Goal: Task Accomplishment & Management: Manage account settings

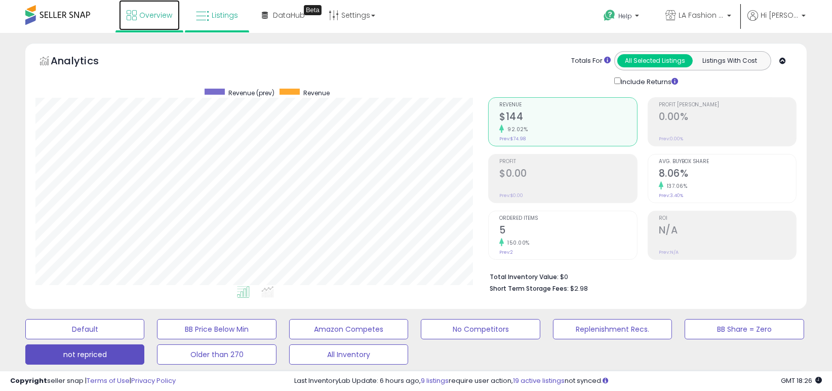
click at [150, 20] on link "Overview" at bounding box center [149, 15] width 61 height 30
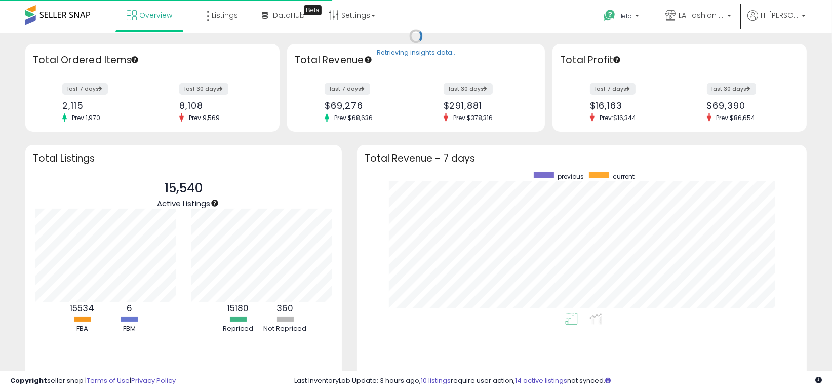
scroll to position [140, 429]
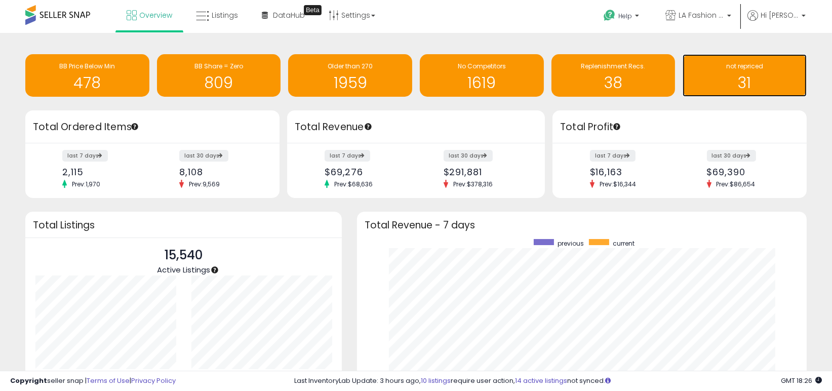
click at [737, 74] on h1 "31" at bounding box center [744, 82] width 114 height 17
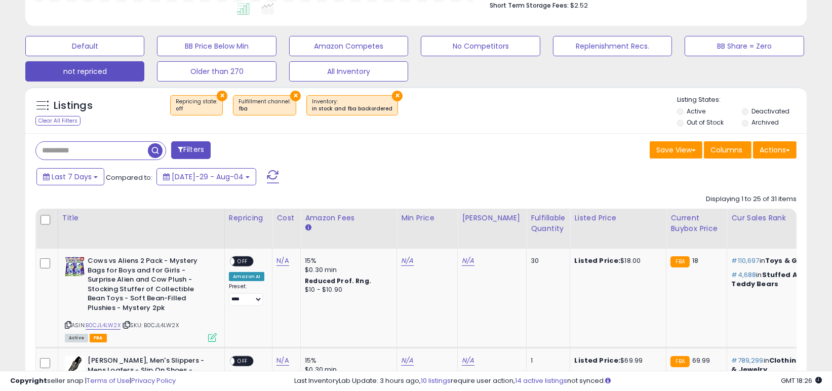
scroll to position [405, 0]
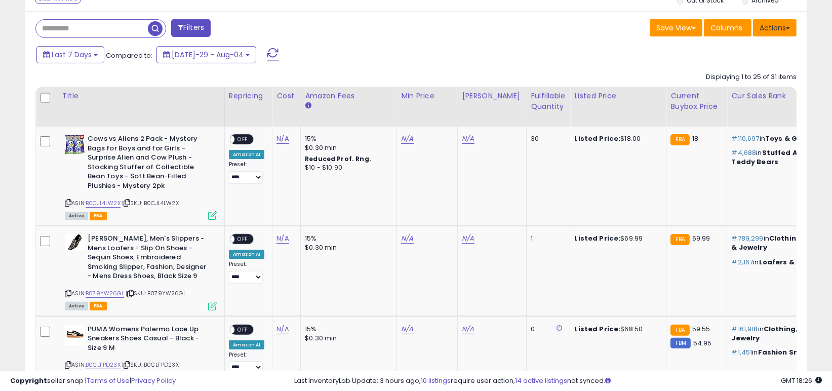
click at [771, 32] on button "Actions" at bounding box center [775, 27] width 44 height 17
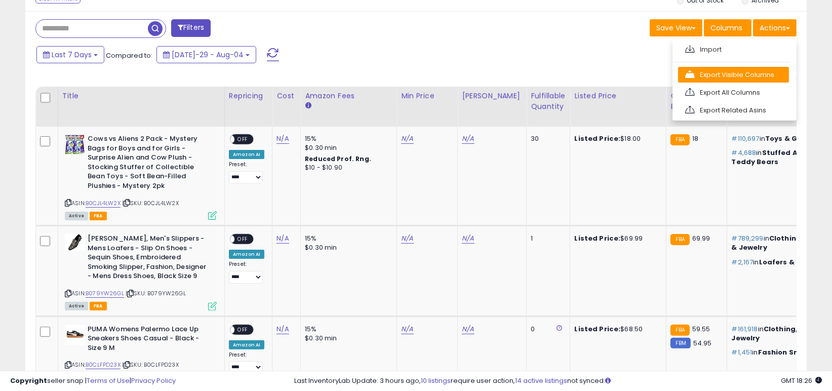
click at [738, 76] on link "Export Visible Columns" at bounding box center [733, 75] width 111 height 16
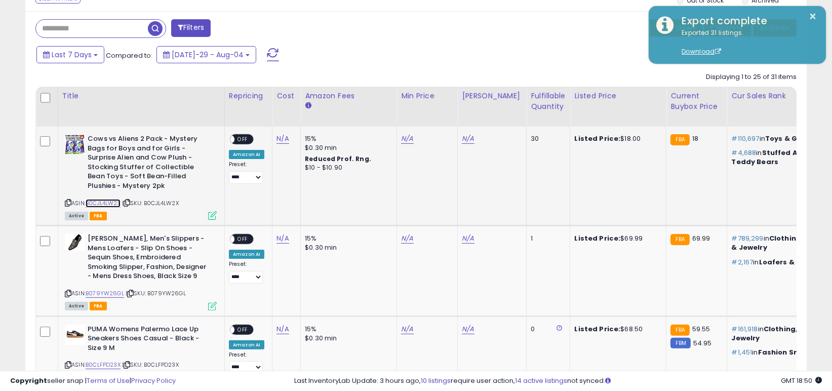
click at [113, 203] on link "B0CJL4LW2X" at bounding box center [103, 203] width 35 height 9
click at [462, 139] on link "N/A" at bounding box center [468, 139] width 12 height 10
drag, startPoint x: 421, startPoint y: 119, endPoint x: 362, endPoint y: 113, distance: 59.0
type input "*****"
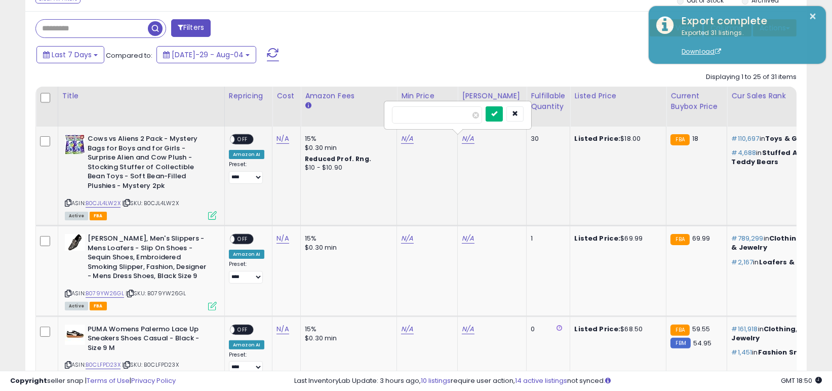
click at [497, 113] on icon "submit" at bounding box center [494, 113] width 6 height 6
click at [407, 140] on link "N/A" at bounding box center [407, 139] width 12 height 10
type input "**"
click at [436, 115] on icon "submit" at bounding box center [433, 113] width 6 height 6
click at [407, 141] on link "14.00" at bounding box center [409, 139] width 17 height 10
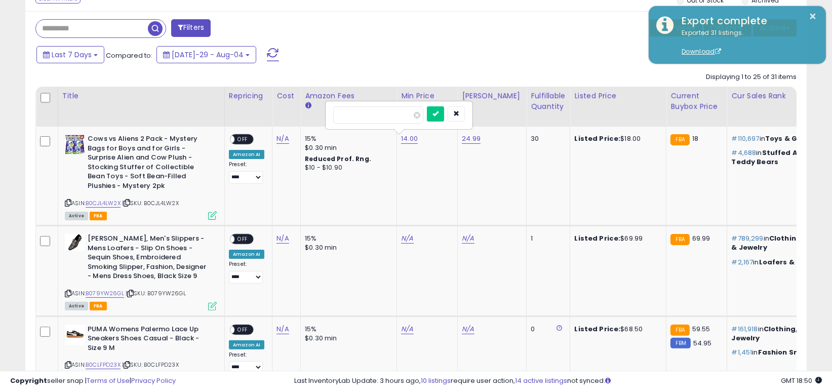
drag, startPoint x: 362, startPoint y: 114, endPoint x: 315, endPoint y: 108, distance: 47.5
type input "****"
click at [444, 109] on button "submit" at bounding box center [435, 113] width 17 height 15
click at [244, 138] on span "OFF" at bounding box center [242, 139] width 16 height 9
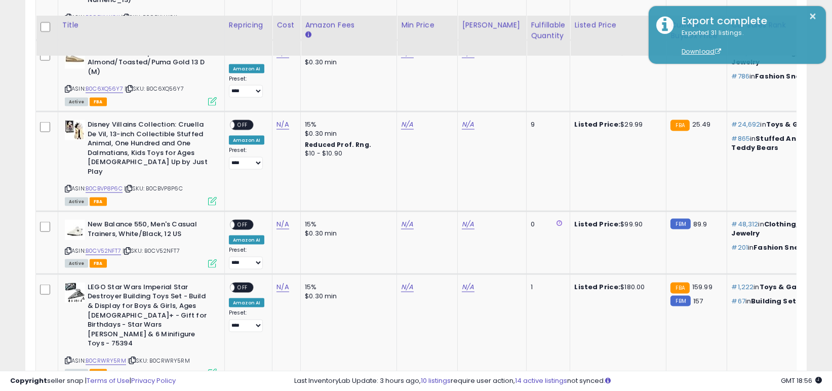
scroll to position [2218, 0]
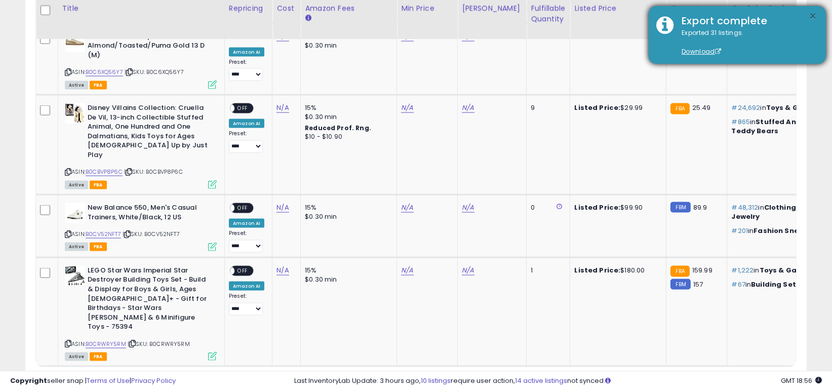
click at [812, 12] on button "×" at bounding box center [813, 16] width 8 height 13
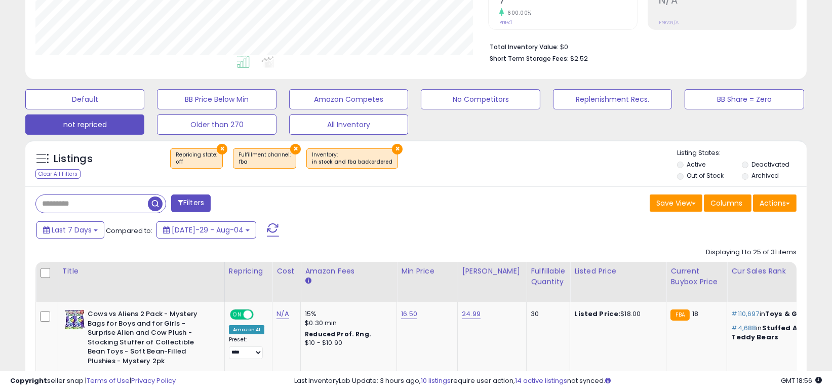
scroll to position [303, 0]
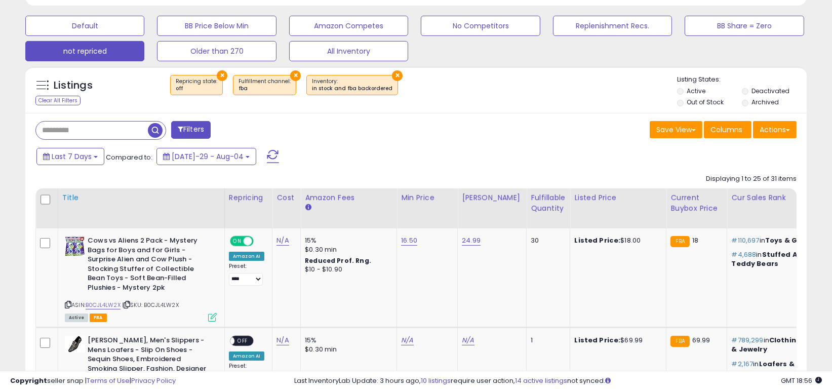
click at [75, 197] on div "Title" at bounding box center [141, 197] width 158 height 11
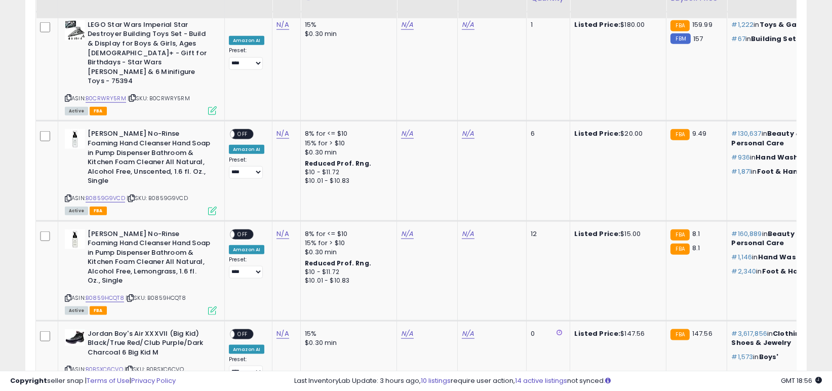
scroll to position [1620, 0]
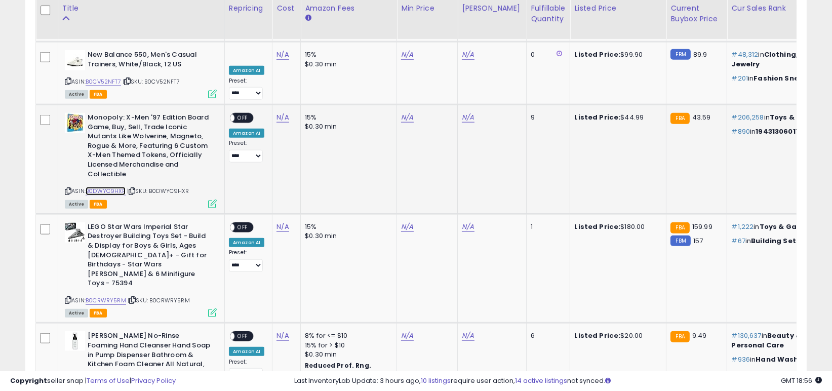
click at [111, 187] on link "B0DWYC9HXR" at bounding box center [106, 191] width 40 height 9
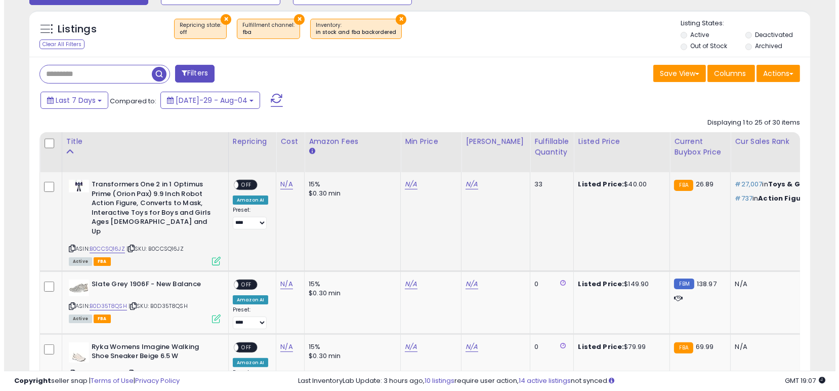
scroll to position [405, 0]
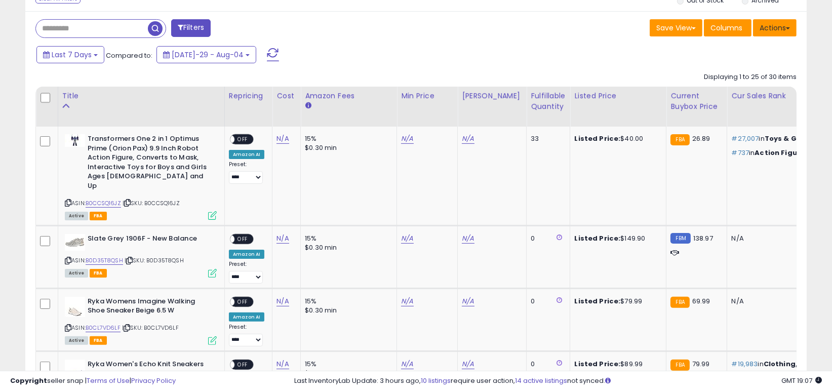
click at [772, 32] on button "Actions" at bounding box center [775, 27] width 44 height 17
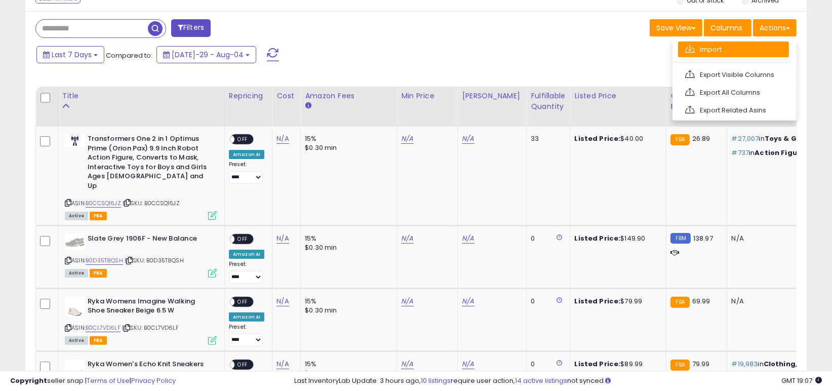
click at [748, 47] on link "Import" at bounding box center [733, 50] width 111 height 16
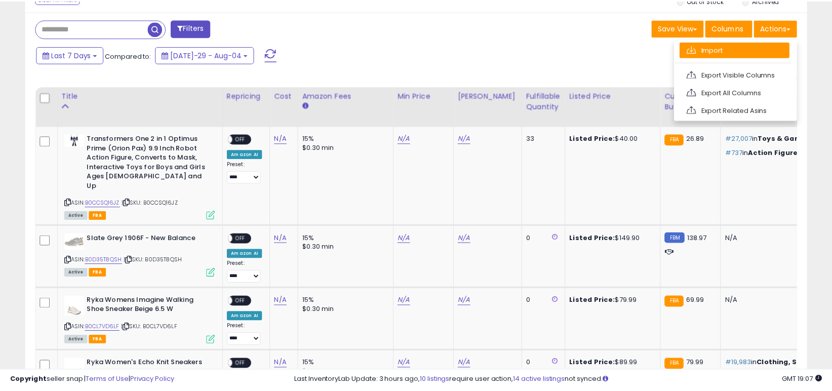
scroll to position [207, 457]
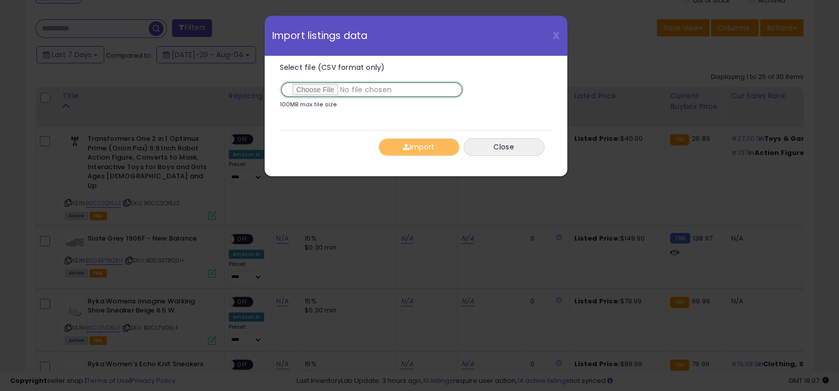
click at [323, 89] on input "Select file (CSV format only)" at bounding box center [372, 89] width 184 height 17
type input "**********"
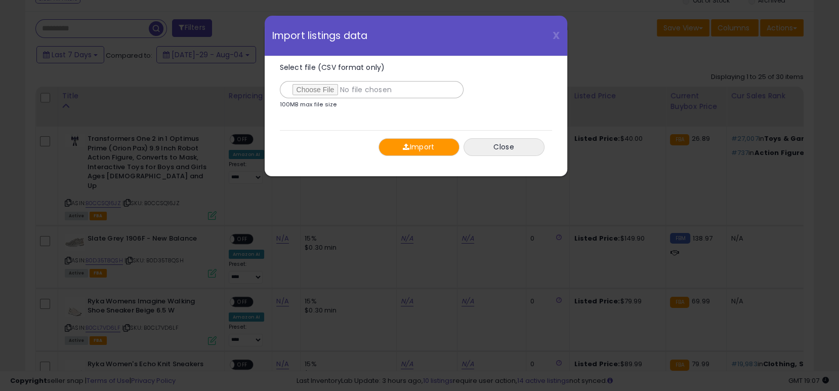
click at [427, 141] on button "Import" at bounding box center [419, 147] width 81 height 18
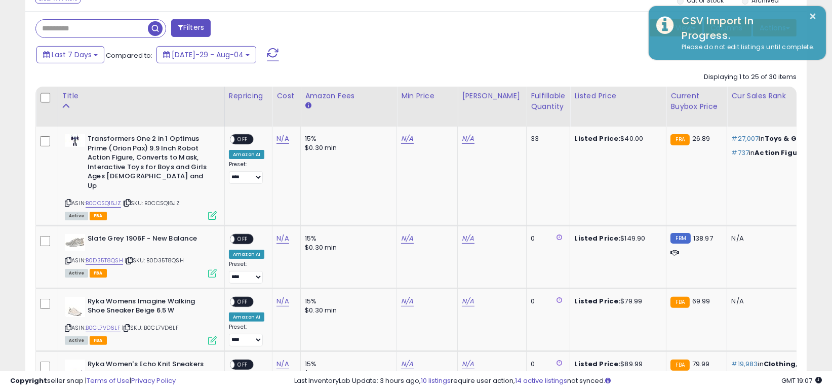
scroll to position [505987, 505742]
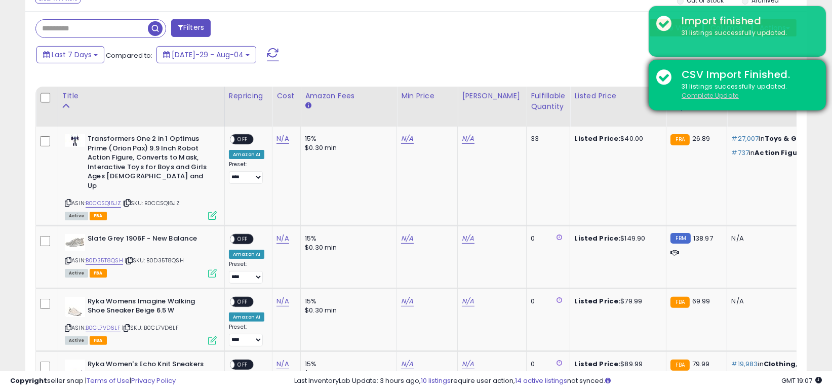
click at [719, 94] on u "Complete Update" at bounding box center [709, 95] width 57 height 9
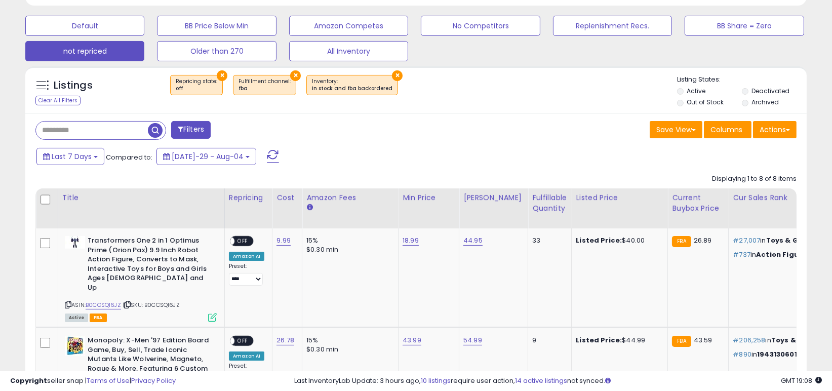
scroll to position [322, 0]
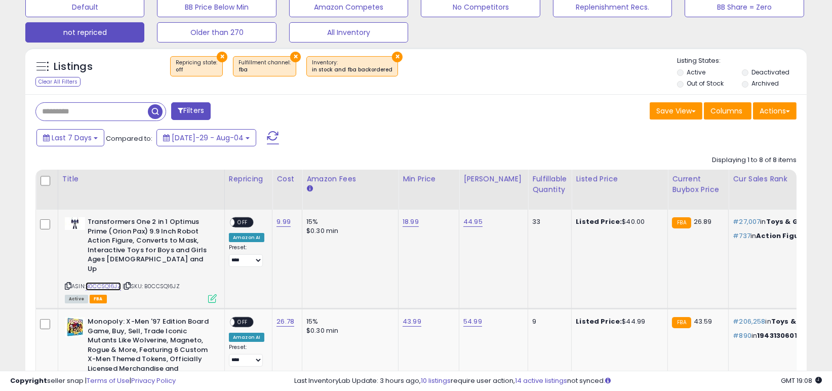
click at [102, 282] on link "B0CCSQ16JZ" at bounding box center [103, 286] width 35 height 9
click at [411, 222] on link "18.99" at bounding box center [410, 222] width 16 height 10
click at [116, 282] on link "B0CCSQ16JZ" at bounding box center [103, 286] width 35 height 9
drag, startPoint x: 373, startPoint y: 200, endPoint x: 316, endPoint y: 187, distance: 58.2
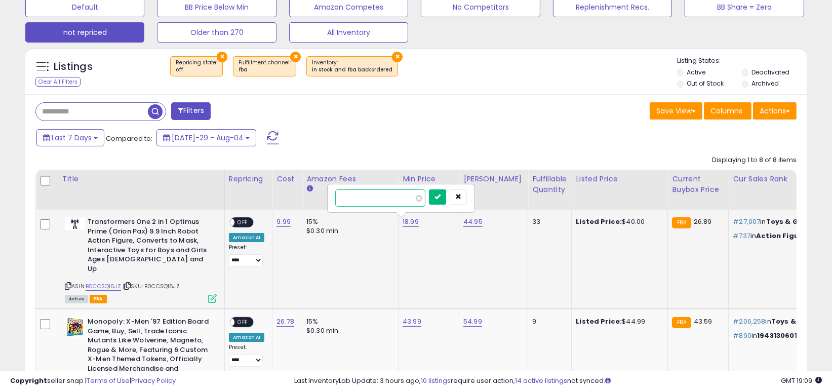
type input "*****"
click at [440, 195] on icon "submit" at bounding box center [437, 196] width 6 height 6
click at [242, 221] on span "OFF" at bounding box center [242, 222] width 16 height 9
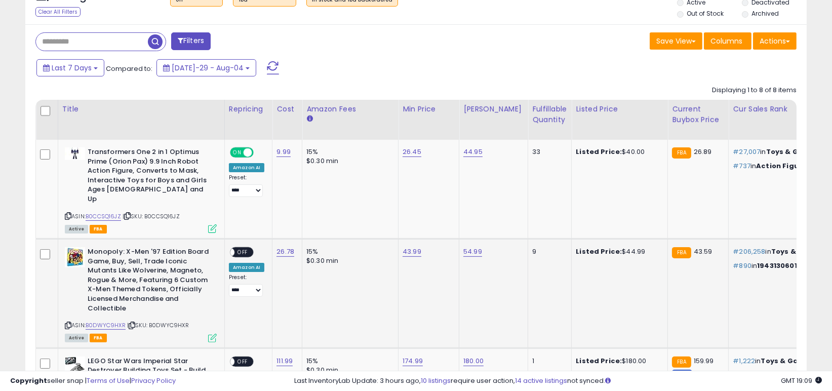
scroll to position [423, 0]
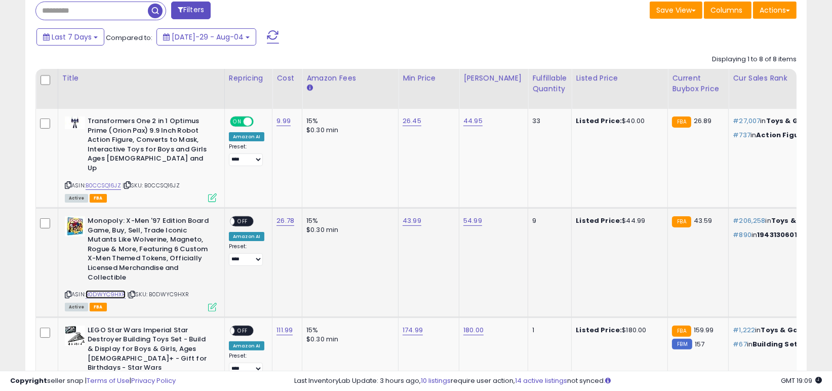
click at [114, 290] on link "B0DWYC9HXR" at bounding box center [106, 294] width 40 height 9
click at [413, 126] on link "43.99" at bounding box center [411, 121] width 19 height 10
drag, startPoint x: 369, startPoint y: 188, endPoint x: 351, endPoint y: 190, distance: 17.8
click at [351, 190] on input "*****" at bounding box center [381, 187] width 90 height 17
type input "*****"
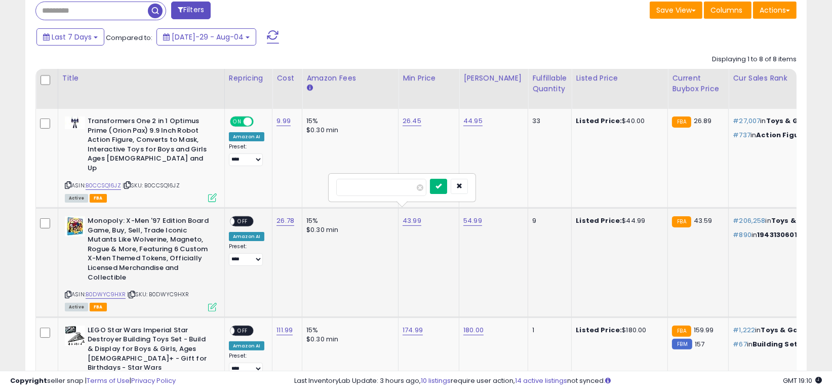
click at [441, 189] on icon "submit" at bounding box center [438, 186] width 6 height 6
click at [233, 217] on span at bounding box center [230, 221] width 9 height 9
click at [242, 217] on span "OFF" at bounding box center [242, 221] width 16 height 9
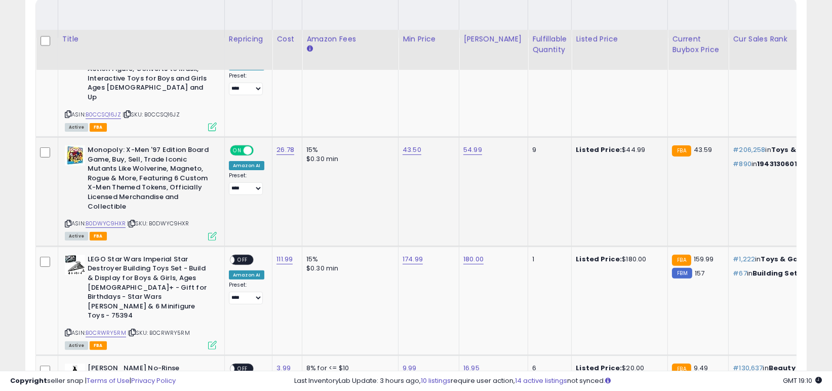
scroll to position [524, 0]
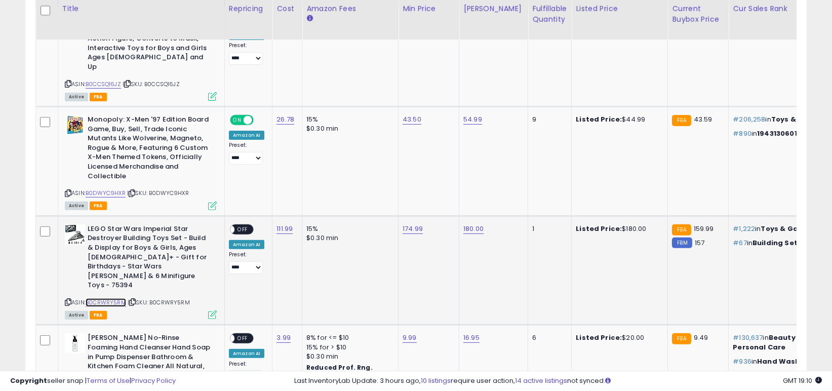
click at [102, 298] on link "B0CRWRY5RM" at bounding box center [106, 302] width 40 height 9
click at [410, 25] on link "174.99" at bounding box center [411, 20] width 19 height 10
drag, startPoint x: 388, startPoint y: 199, endPoint x: 318, endPoint y: 192, distance: 70.8
click at [318, 192] on tbody "**********" at bounding box center [746, 388] width 1421 height 760
type input "******"
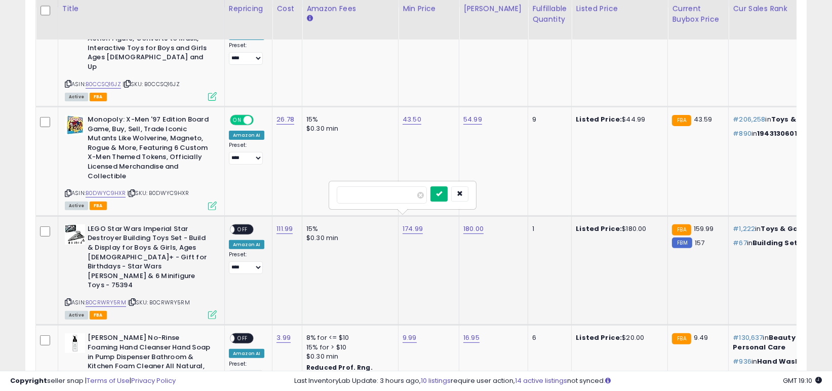
click at [447, 199] on button "submit" at bounding box center [438, 193] width 17 height 15
click at [247, 225] on span "OFF" at bounding box center [242, 229] width 16 height 9
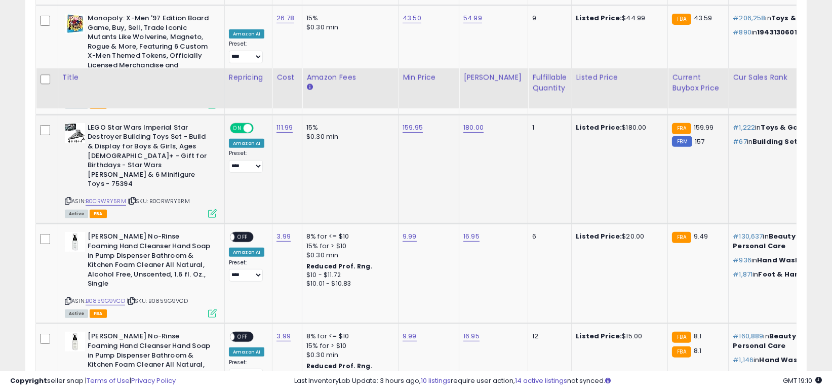
scroll to position [727, 0]
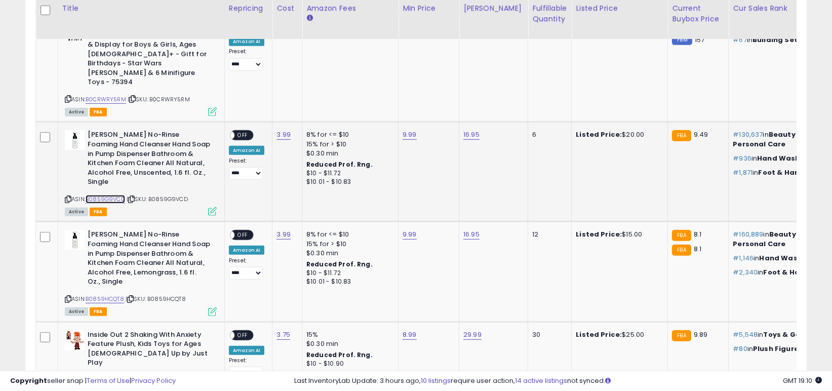
click at [118, 195] on link "B0859G9VCD" at bounding box center [105, 199] width 39 height 9
click at [409, 130] on div "9.99" at bounding box center [426, 134] width 49 height 9
drag, startPoint x: 379, startPoint y: 91, endPoint x: 309, endPoint y: 87, distance: 70.0
click at [309, 87] on tbody "**********" at bounding box center [746, 185] width 1421 height 760
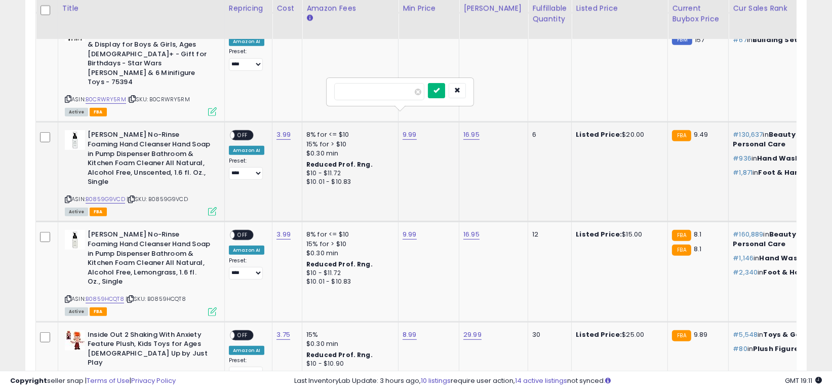
type input "***"
click at [445, 93] on button "submit" at bounding box center [436, 90] width 17 height 15
drag, startPoint x: 387, startPoint y: 186, endPoint x: 312, endPoint y: 181, distance: 75.6
click at [312, 181] on tbody "**********" at bounding box center [746, 185] width 1421 height 760
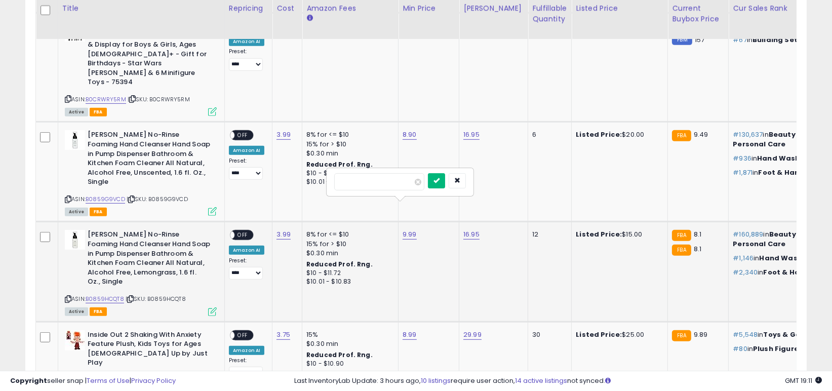
type input "***"
click at [445, 177] on button "submit" at bounding box center [436, 180] width 17 height 15
click at [243, 231] on span "OFF" at bounding box center [242, 235] width 16 height 9
click at [245, 131] on span "OFF" at bounding box center [242, 135] width 16 height 9
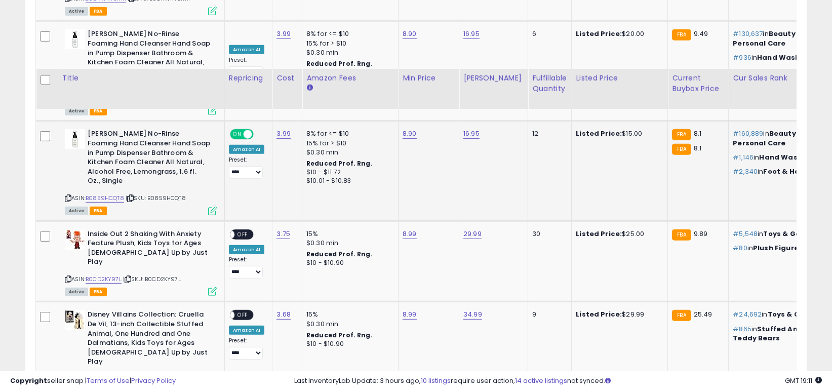
scroll to position [929, 0]
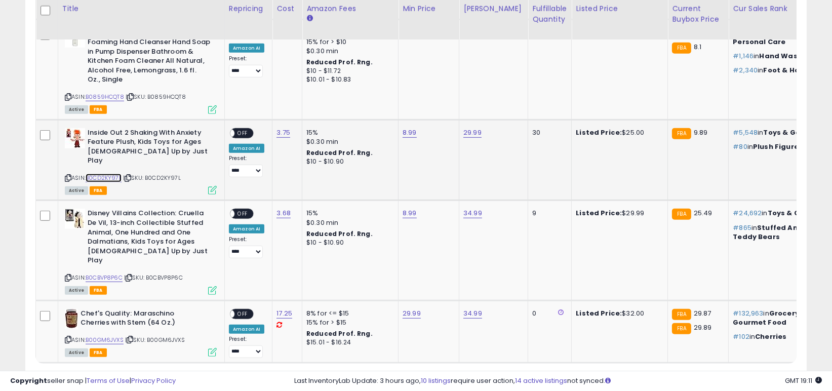
click at [113, 174] on link "B0CD2KY97L" at bounding box center [104, 178] width 36 height 9
drag, startPoint x: 371, startPoint y: 72, endPoint x: 315, endPoint y: 67, distance: 55.4
type input "*****"
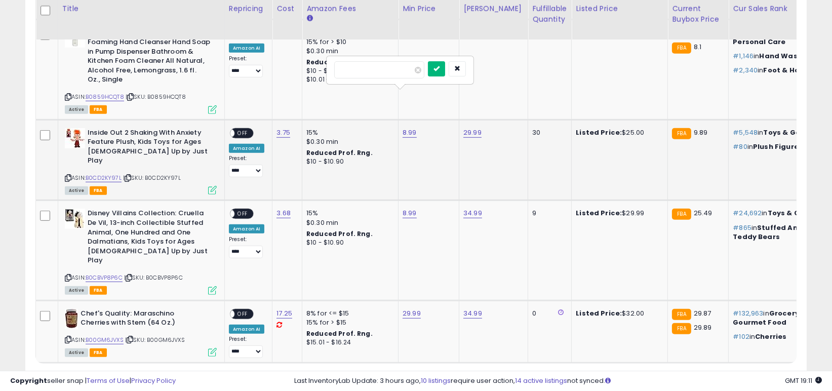
click at [445, 66] on button "submit" at bounding box center [436, 68] width 17 height 15
click at [241, 129] on span "OFF" at bounding box center [242, 133] width 16 height 9
click at [111, 273] on link "B0CBVP8P6C" at bounding box center [104, 277] width 37 height 9
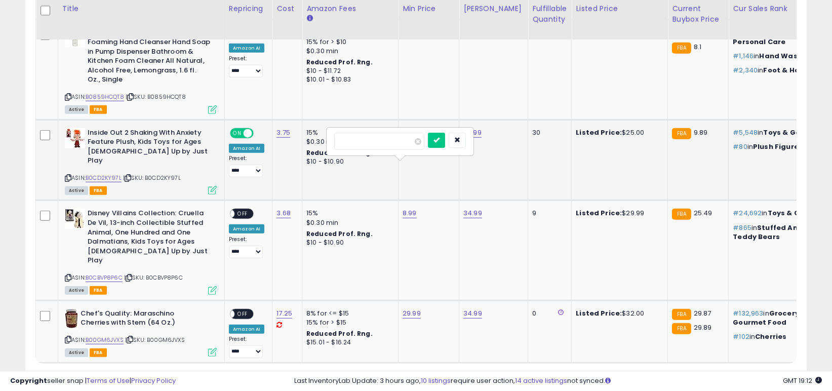
drag, startPoint x: 381, startPoint y: 140, endPoint x: 302, endPoint y: 133, distance: 79.7
type input "****"
click at [439, 140] on icon "submit" at bounding box center [436, 140] width 6 height 6
click at [244, 210] on span "OFF" at bounding box center [242, 214] width 16 height 9
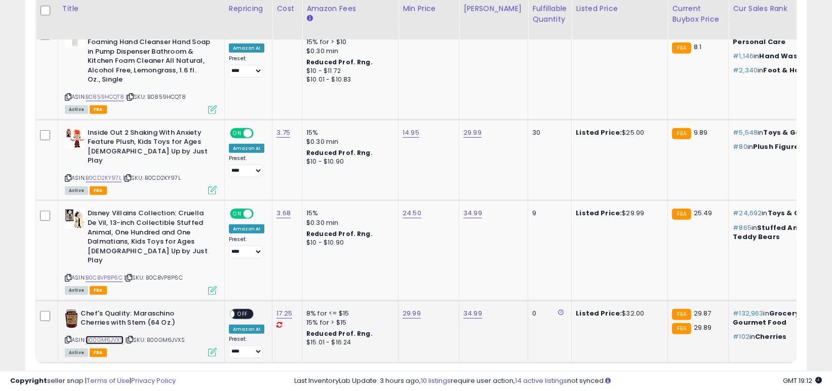
click at [111, 336] on link "B00GM6JVXS" at bounding box center [105, 340] width 38 height 9
drag, startPoint x: 384, startPoint y: 229, endPoint x: 318, endPoint y: 229, distance: 65.8
type input "*****"
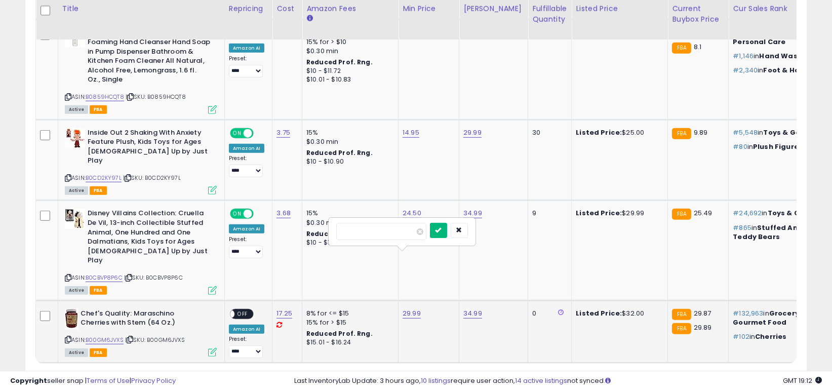
click at [447, 235] on button "submit" at bounding box center [438, 230] width 17 height 15
drag, startPoint x: 440, startPoint y: 237, endPoint x: 376, endPoint y: 231, distance: 64.5
type input "*****"
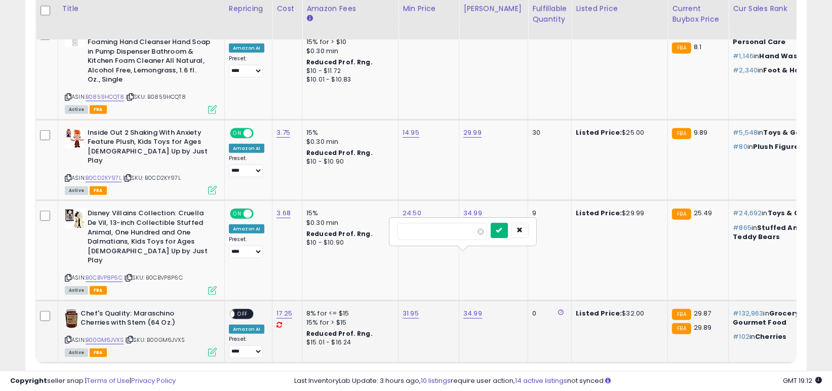
click at [508, 235] on button "submit" at bounding box center [499, 230] width 17 height 15
click at [237, 309] on div "ON OFF" at bounding box center [226, 313] width 24 height 9
click at [241, 309] on span "OFF" at bounding box center [242, 313] width 16 height 9
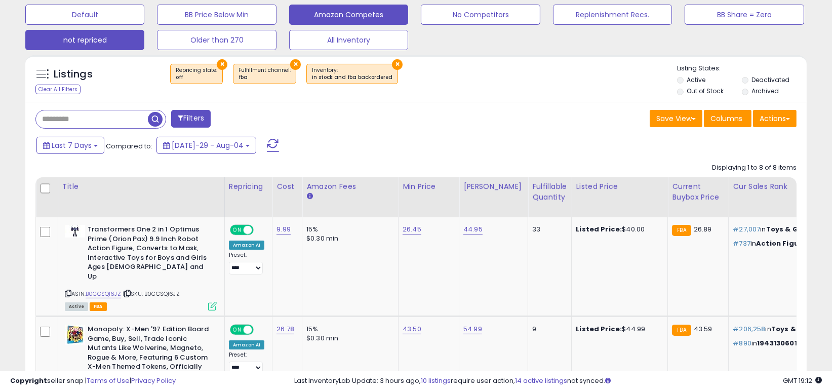
scroll to position [322, 0]
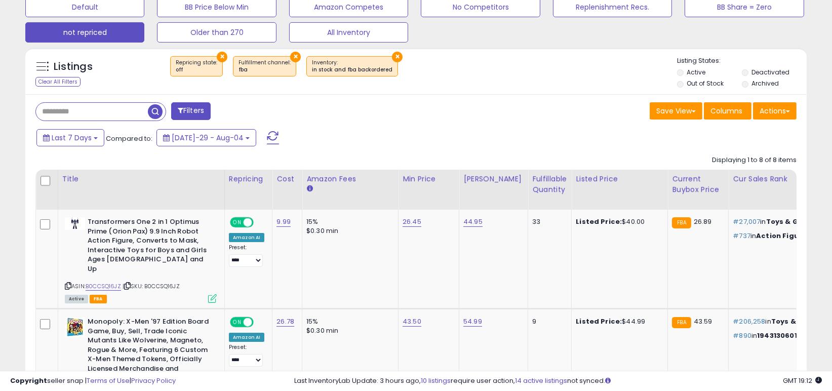
click at [267, 137] on span at bounding box center [273, 137] width 12 height 13
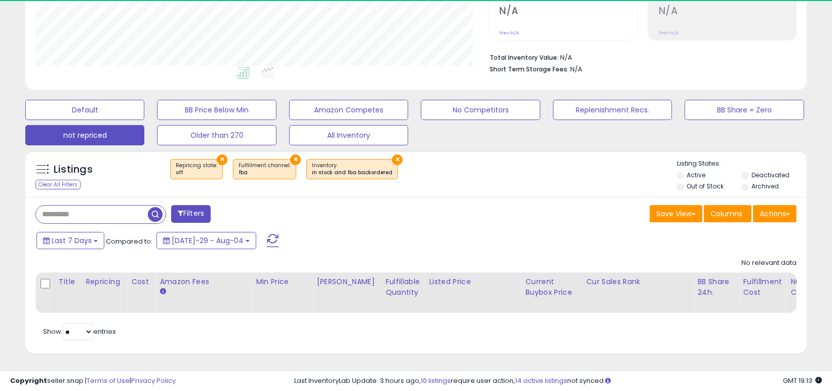
scroll to position [207, 453]
